Goal: Use online tool/utility: Utilize a website feature to perform a specific function

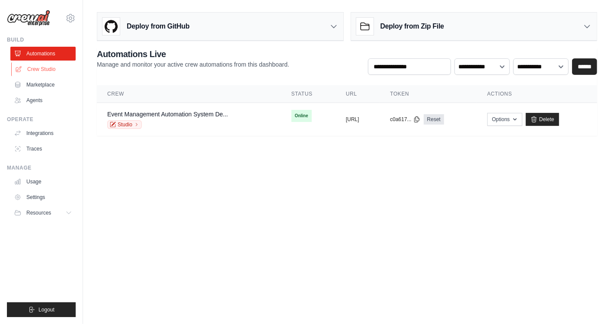
click at [49, 68] on link "Crew Studio" at bounding box center [43, 69] width 65 height 14
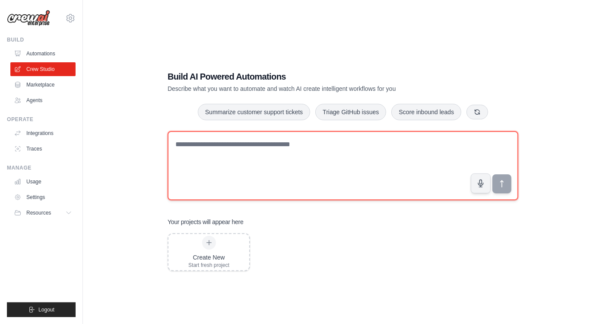
click at [262, 150] on textarea at bounding box center [343, 165] width 351 height 69
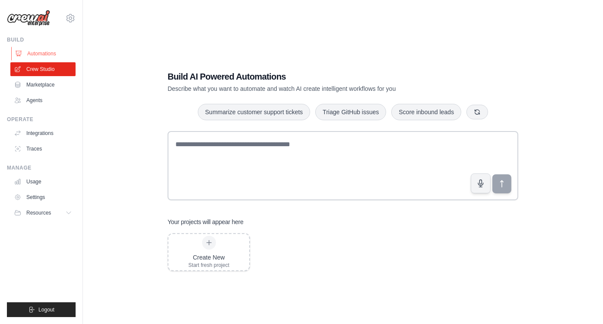
click at [27, 51] on link "Automations" at bounding box center [43, 54] width 65 height 14
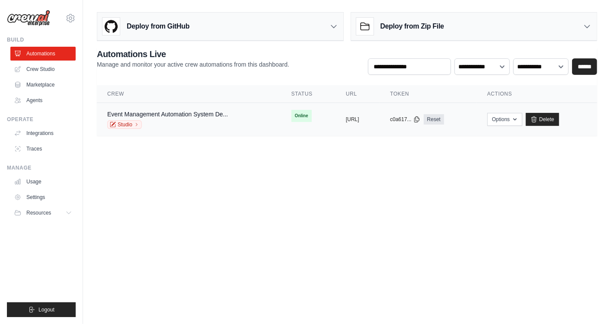
click at [346, 111] on td "copied https://event-management-automation" at bounding box center [357, 119] width 44 height 33
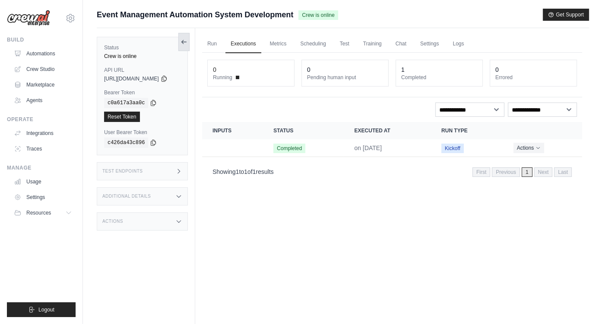
click at [188, 38] on icon at bounding box center [184, 41] width 7 height 7
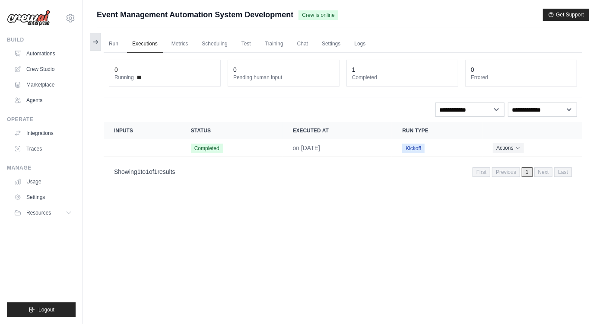
click at [94, 36] on button at bounding box center [95, 42] width 11 height 18
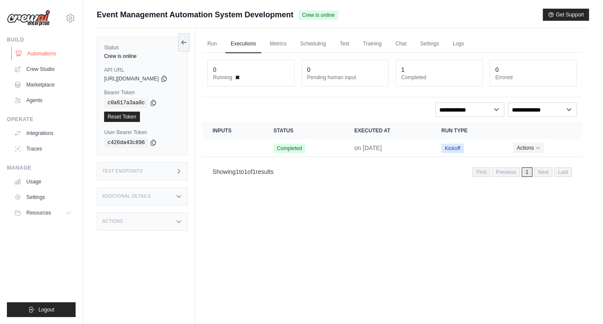
click at [43, 53] on link "Automations" at bounding box center [43, 54] width 65 height 14
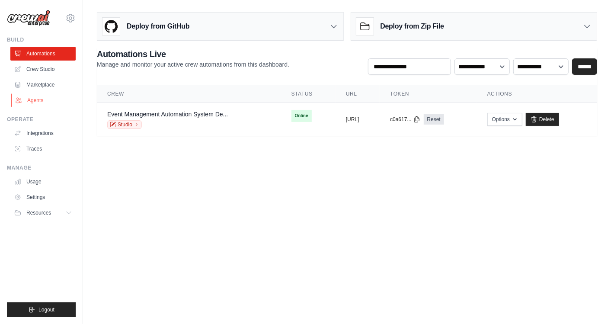
click at [38, 100] on link "Agents" at bounding box center [43, 100] width 65 height 14
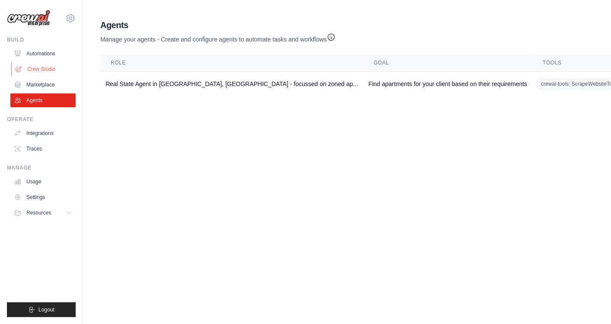
click at [41, 73] on link "Crew Studio" at bounding box center [43, 69] width 65 height 14
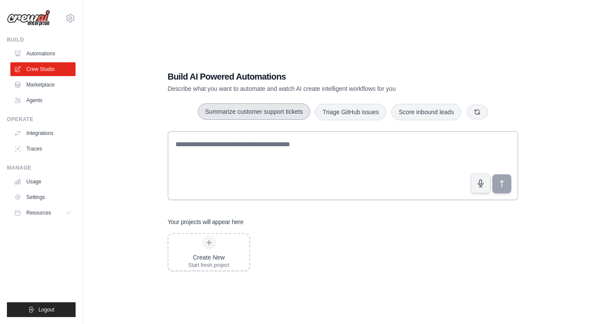
click at [252, 112] on button "Summarize customer support tickets" at bounding box center [254, 111] width 112 height 16
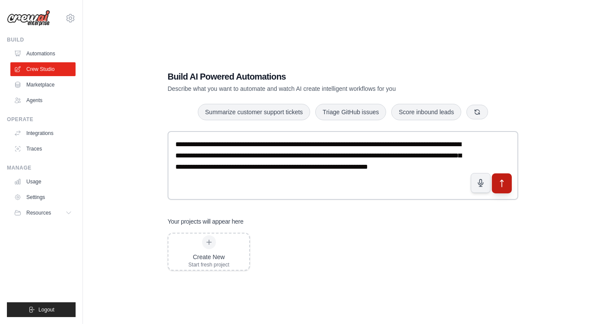
click at [502, 181] on icon "submit" at bounding box center [502, 183] width 3 height 7
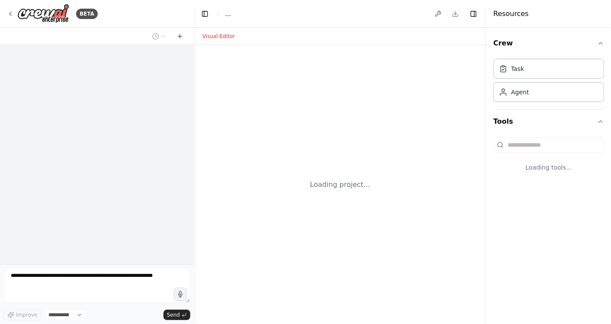
select select "****"
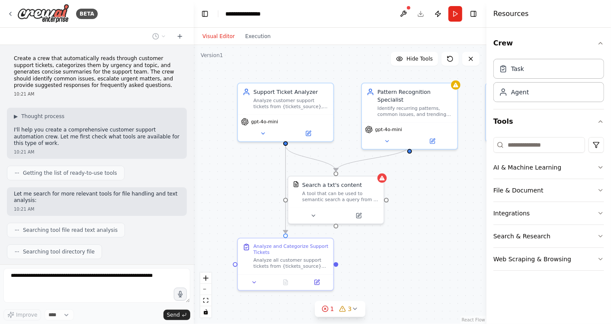
drag, startPoint x: 264, startPoint y: 197, endPoint x: 261, endPoint y: 180, distance: 16.7
click at [261, 180] on div ".deletable-edge-delete-btn { width: 20px; height: 20px; border: 0px solid #ffff…" at bounding box center [340, 184] width 293 height 279
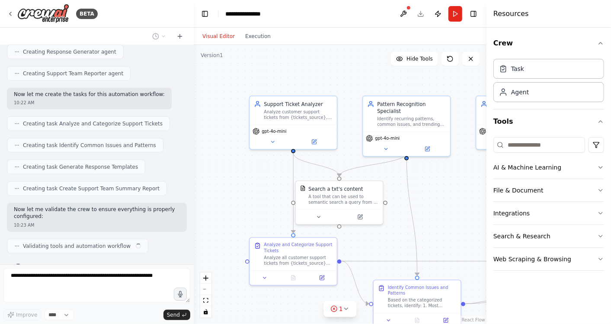
scroll to position [436, 0]
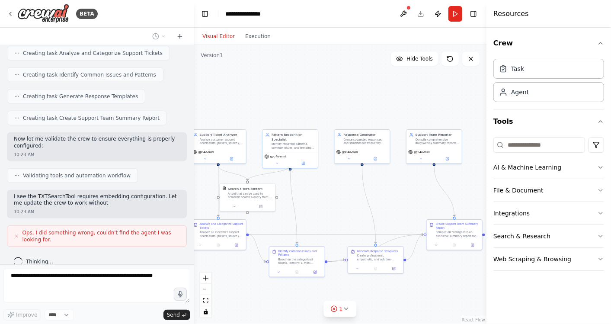
drag, startPoint x: 447, startPoint y: 218, endPoint x: 340, endPoint y: 204, distance: 108.2
click at [340, 204] on div ".deletable-edge-delete-btn { width: 20px; height: 20px; border: 0px solid #ffff…" at bounding box center [340, 184] width 293 height 279
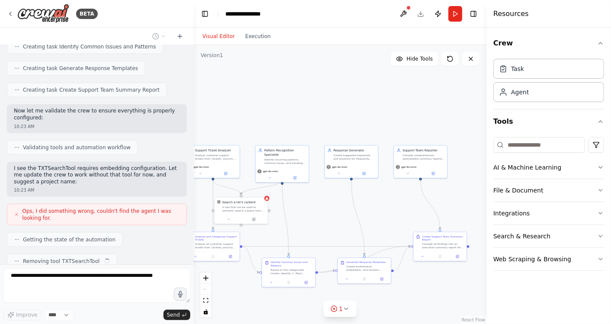
scroll to position [549, 0]
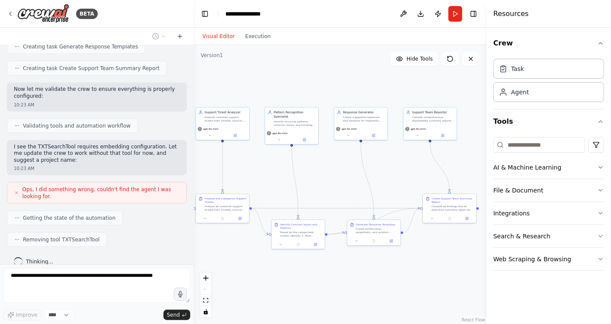
drag, startPoint x: 340, startPoint y: 204, endPoint x: 340, endPoint y: 178, distance: 25.9
click at [340, 178] on div ".deletable-edge-delete-btn { width: 20px; height: 20px; border: 0px solid #ffff…" at bounding box center [340, 184] width 293 height 279
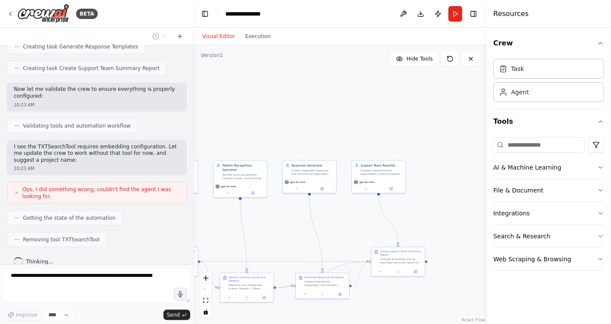
scroll to position [570, 0]
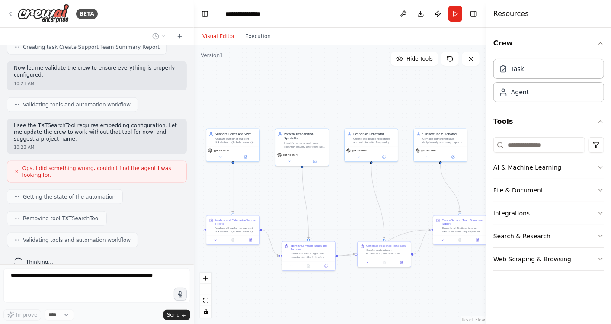
drag, startPoint x: 340, startPoint y: 178, endPoint x: 346, endPoint y: 191, distance: 15.1
click at [346, 191] on div ".deletable-edge-delete-btn { width: 20px; height: 20px; border: 0px solid #ffff…" at bounding box center [340, 184] width 293 height 279
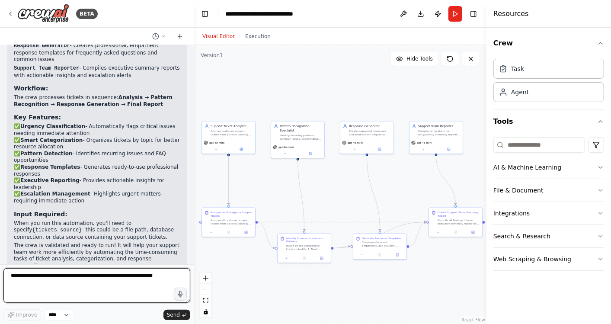
scroll to position [942, 0]
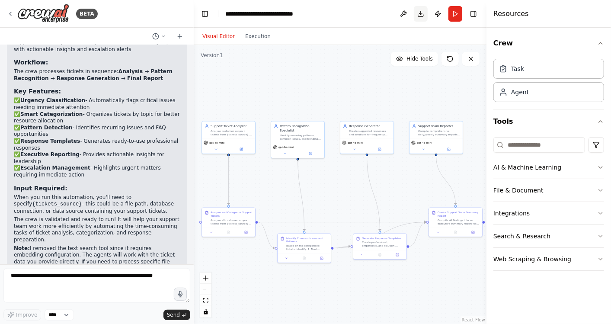
click at [421, 12] on button "Download" at bounding box center [421, 14] width 14 height 16
